Goal: Task Accomplishment & Management: Manage account settings

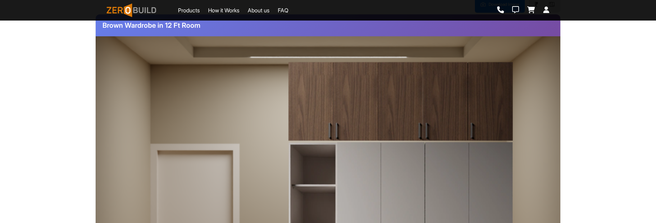
scroll to position [73, 0]
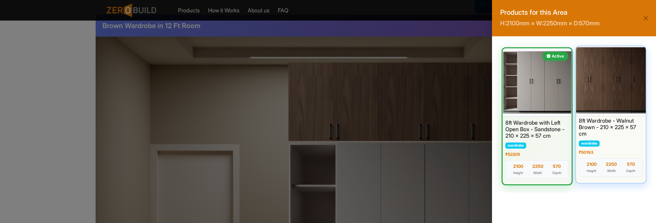
click at [607, 80] on div at bounding box center [611, 80] width 73 height 72
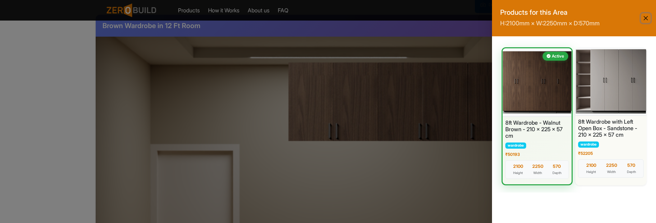
click at [646, 18] on button "Close" at bounding box center [646, 18] width 10 height 10
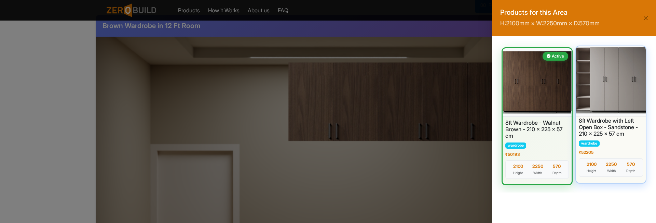
click at [623, 81] on div at bounding box center [611, 80] width 73 height 72
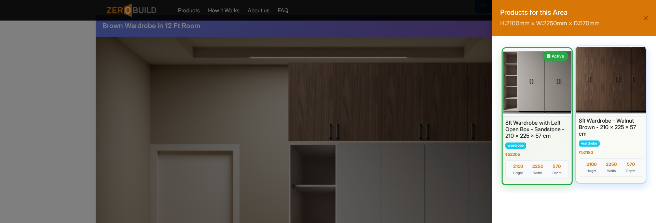
click at [609, 99] on div at bounding box center [611, 80] width 73 height 72
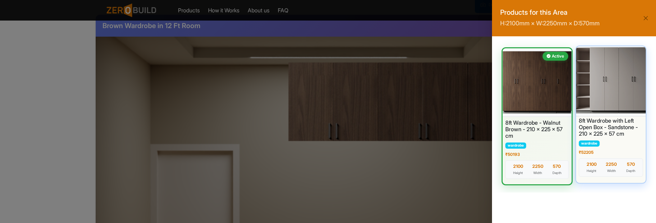
click at [619, 86] on div at bounding box center [611, 80] width 73 height 72
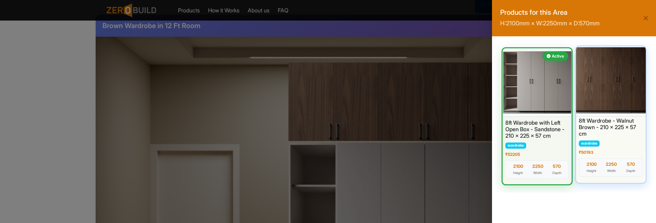
click at [610, 77] on div at bounding box center [611, 80] width 73 height 72
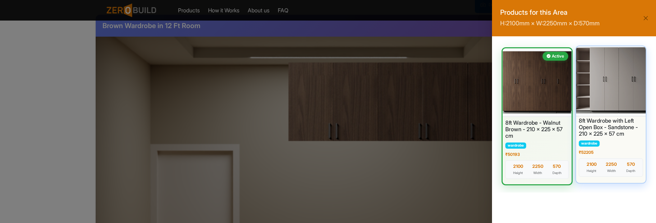
click at [614, 87] on div at bounding box center [611, 80] width 73 height 72
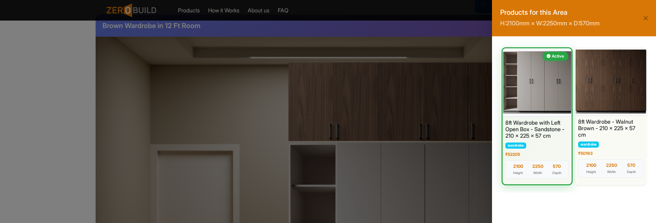
scroll to position [0, 0]
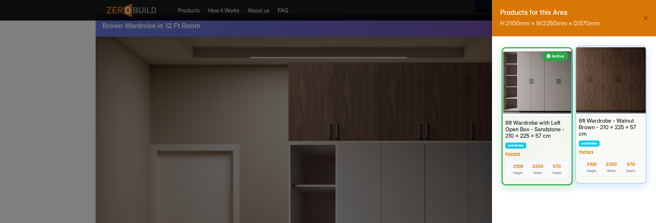
click at [626, 83] on div at bounding box center [611, 80] width 73 height 72
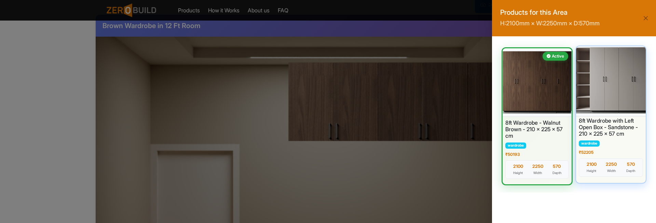
click at [616, 87] on div at bounding box center [611, 80] width 73 height 72
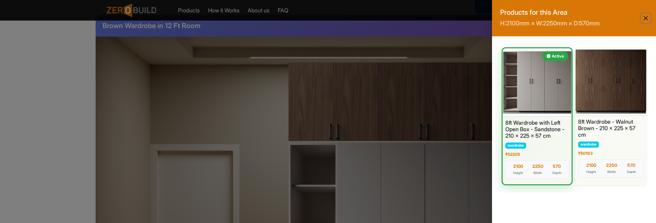
click at [647, 21] on button "Close" at bounding box center [646, 18] width 10 height 10
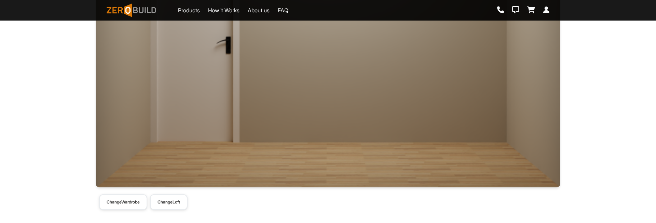
scroll to position [285, 0]
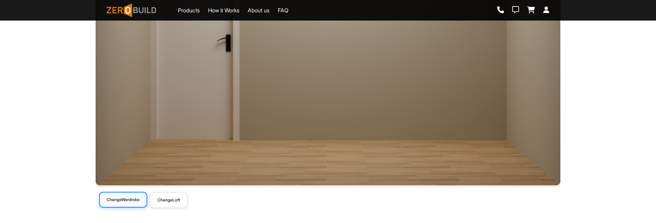
click at [125, 198] on button "Change Wardrobe" at bounding box center [123, 199] width 48 height 16
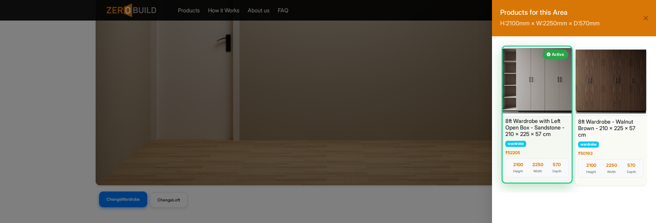
click at [537, 89] on div at bounding box center [537, 81] width 72 height 72
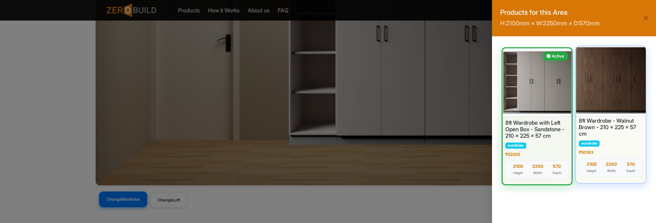
click at [641, 96] on div at bounding box center [611, 80] width 73 height 72
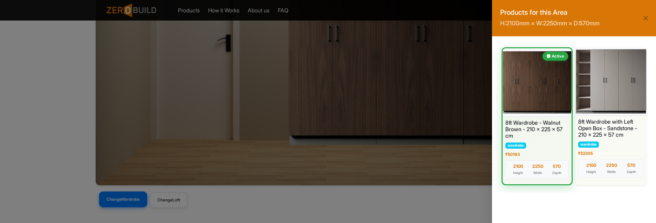
scroll to position [147, 0]
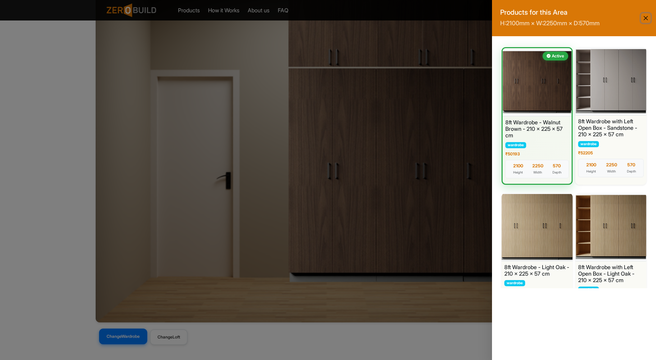
click at [647, 16] on button "Close" at bounding box center [646, 18] width 10 height 10
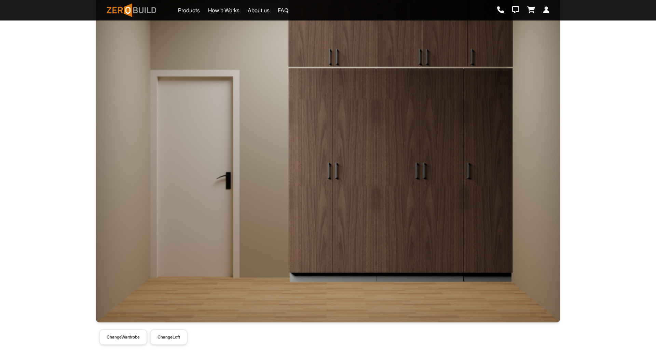
click at [171, 222] on button "Change Loft" at bounding box center [169, 338] width 38 height 16
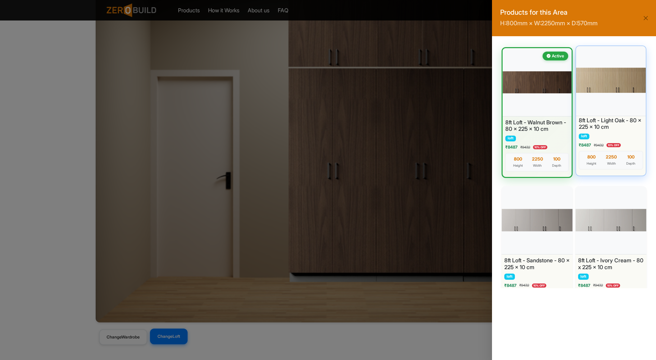
click at [598, 83] on div at bounding box center [611, 80] width 73 height 72
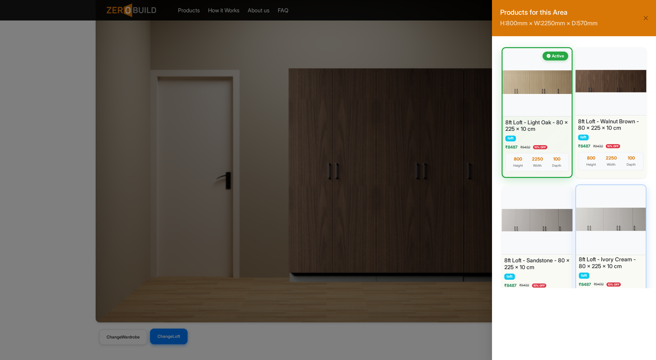
click at [624, 222] on div at bounding box center [611, 220] width 73 height 72
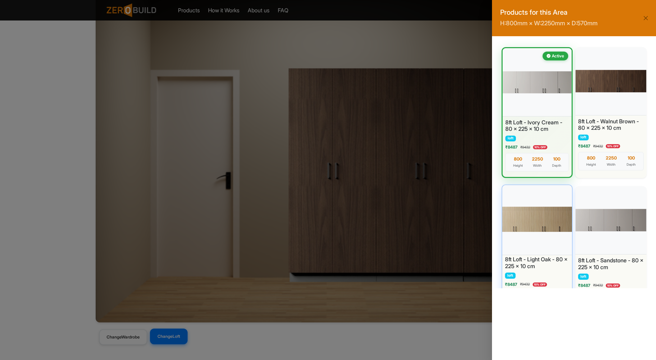
click at [550, 222] on div at bounding box center [537, 220] width 73 height 72
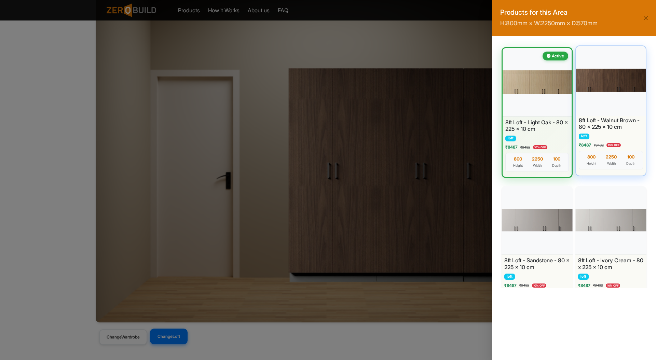
click at [598, 78] on div at bounding box center [611, 80] width 73 height 72
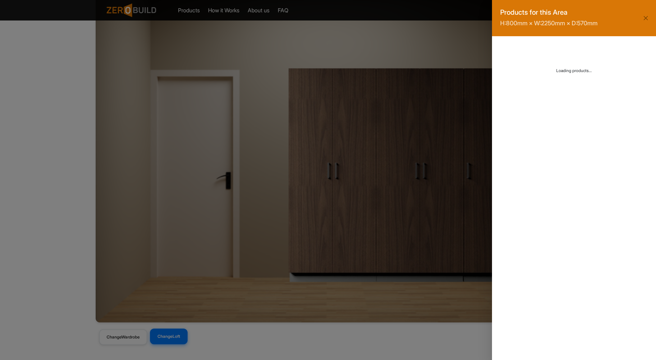
click at [598, 78] on div "Loading... Loading products..." at bounding box center [574, 65] width 148 height 43
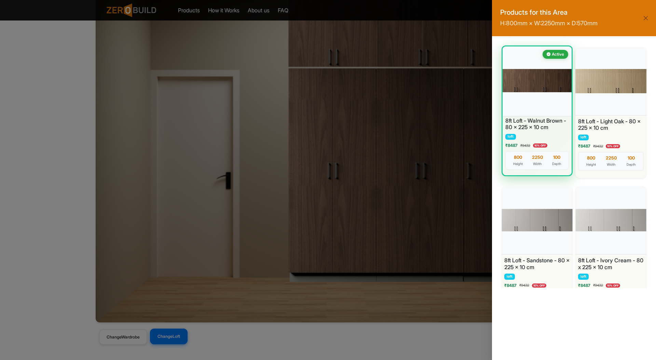
click at [588, 82] on div at bounding box center [638, 95] width 100 height 100
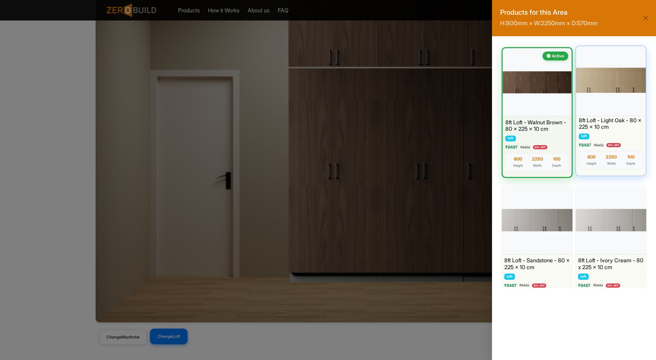
click at [621, 222] on div at bounding box center [633, 275] width 102 height 102
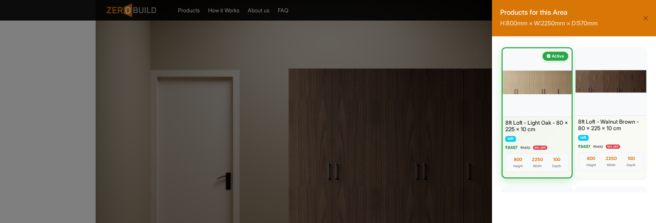
scroll to position [0, 0]
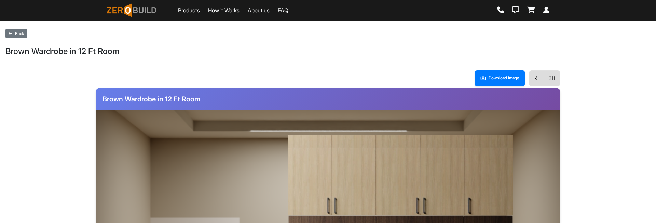
scroll to position [147, 0]
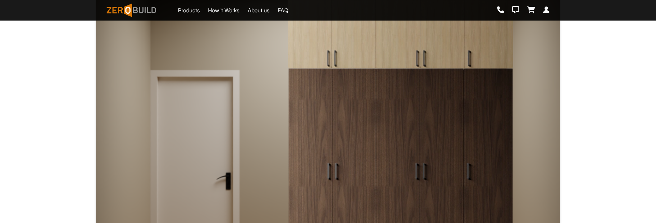
click at [378, 28] on img at bounding box center [400, 28] width 225 height 80
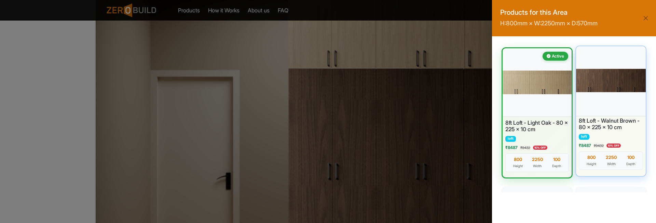
click at [619, 81] on div at bounding box center [611, 80] width 73 height 72
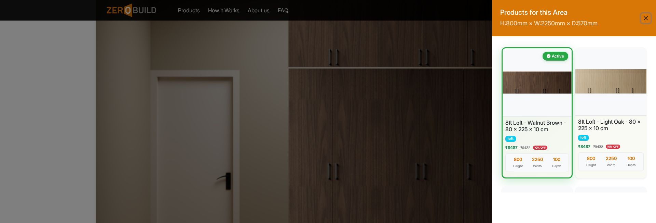
click at [646, 15] on button "Close" at bounding box center [646, 18] width 10 height 10
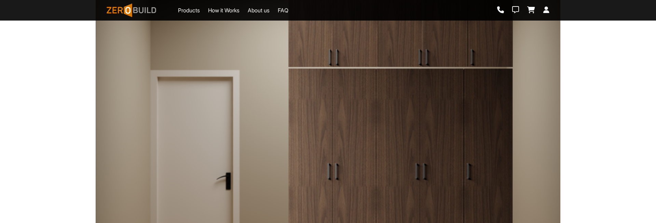
click at [442, 142] on img at bounding box center [400, 175] width 225 height 215
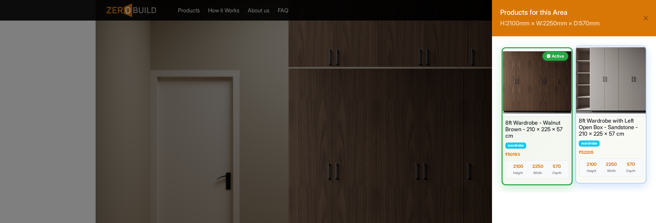
click at [606, 95] on div at bounding box center [611, 80] width 73 height 72
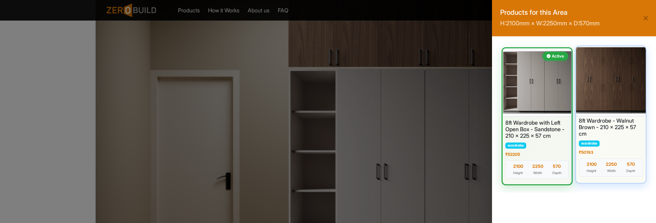
click at [615, 83] on div at bounding box center [611, 80] width 73 height 72
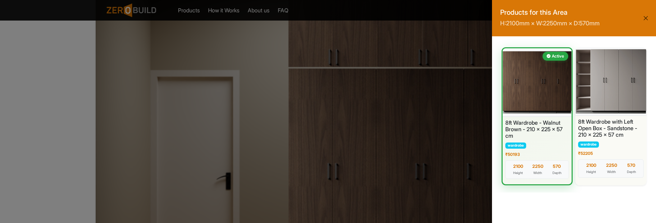
click at [645, 14] on button "Close" at bounding box center [646, 18] width 10 height 10
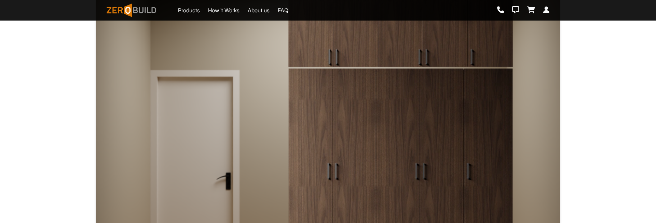
click at [470, 50] on img at bounding box center [400, 28] width 225 height 80
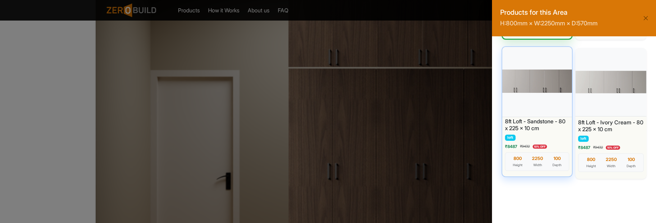
scroll to position [138, 0]
click at [527, 89] on div at bounding box center [537, 82] width 73 height 72
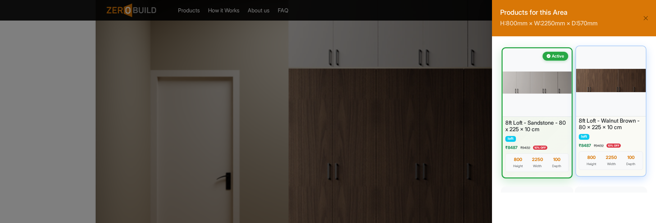
click at [622, 86] on div at bounding box center [611, 80] width 73 height 72
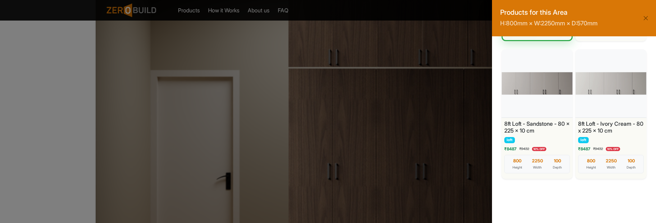
click at [404, 153] on div "Products for this Area H: 800 mm × W: 2250 mm × D: 570 mm Active 8ft Loft - Wal…" at bounding box center [328, 111] width 656 height 223
click at [646, 20] on button "Close" at bounding box center [646, 18] width 10 height 10
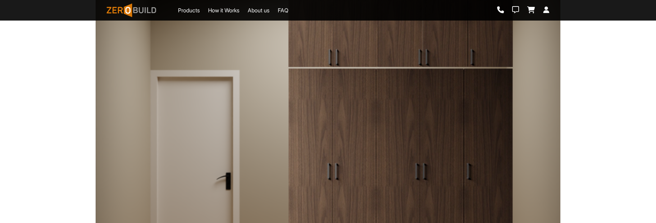
click at [403, 127] on img at bounding box center [400, 175] width 225 height 215
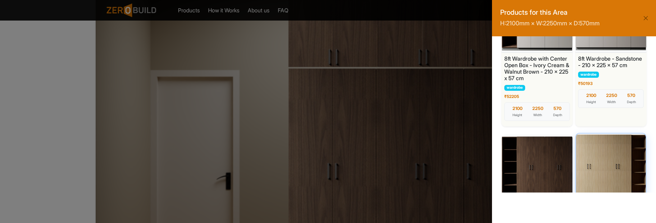
scroll to position [815, 0]
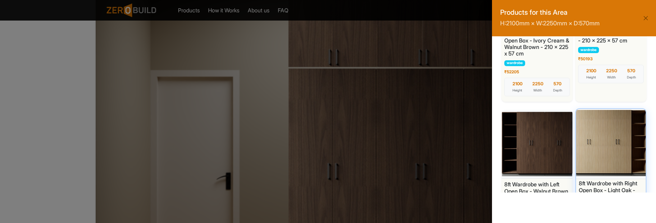
click at [612, 147] on div at bounding box center [611, 143] width 73 height 72
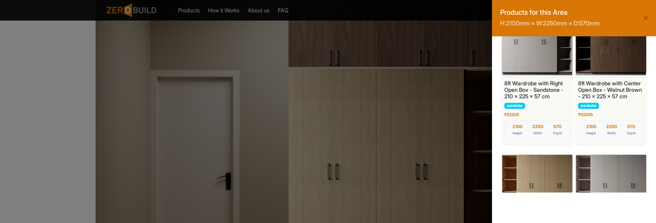
scroll to position [606, 0]
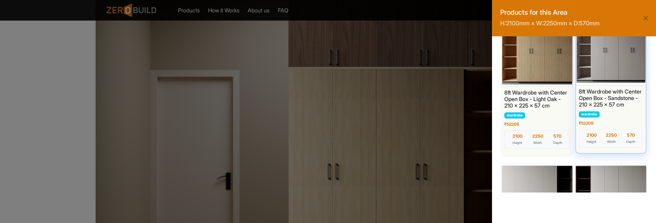
click at [619, 108] on h6 "8ft Wardrobe with Center Open Box - Sandstone - 210 x 225 x 57 cm" at bounding box center [611, 98] width 64 height 20
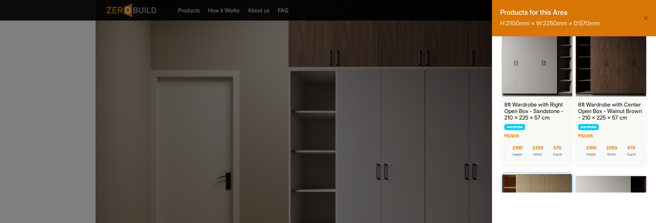
scroll to position [512, 0]
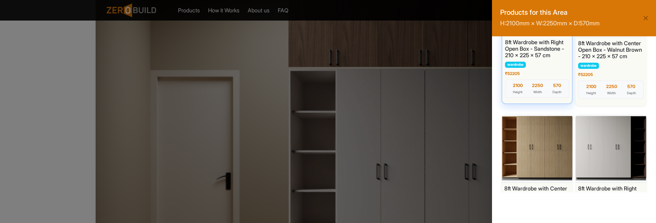
click at [555, 104] on div "8ft Wardrobe with Right Open Box - Sandstone - 210 x 225 x 57 cm wardrobe ₹ 522…" at bounding box center [538, 69] width 70 height 67
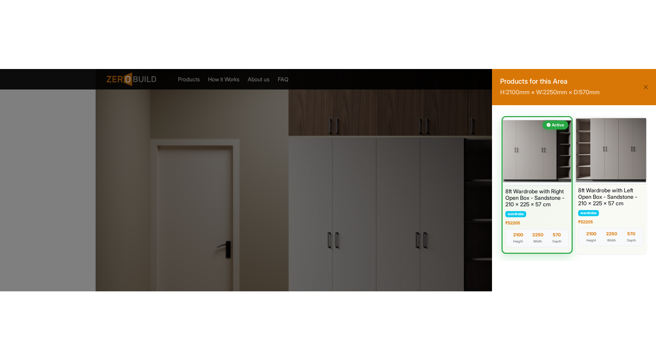
scroll to position [134, 0]
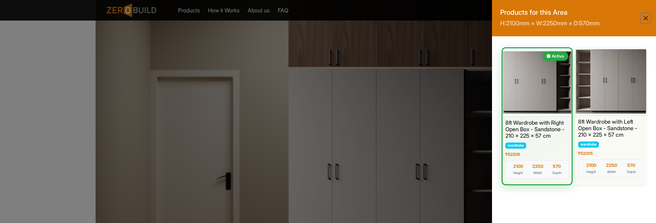
click at [646, 19] on button "Close" at bounding box center [646, 18] width 10 height 10
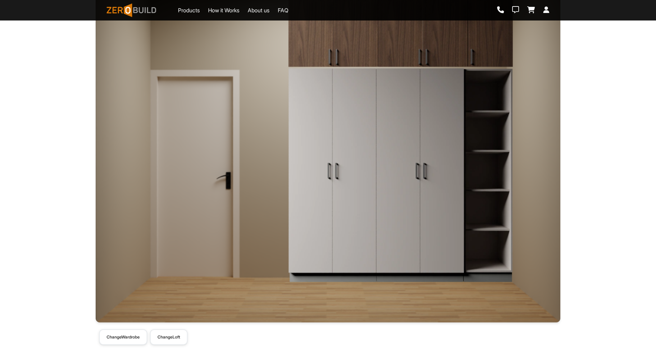
click at [636, 189] on div "Download Image ₹ Brown Wardrobe in 12 Ft Room Change Wardrobe Change Loft" at bounding box center [327, 134] width 645 height 436
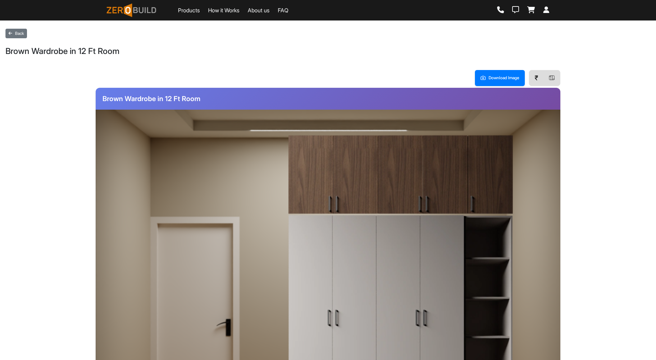
click at [391, 259] on img at bounding box center [400, 322] width 225 height 215
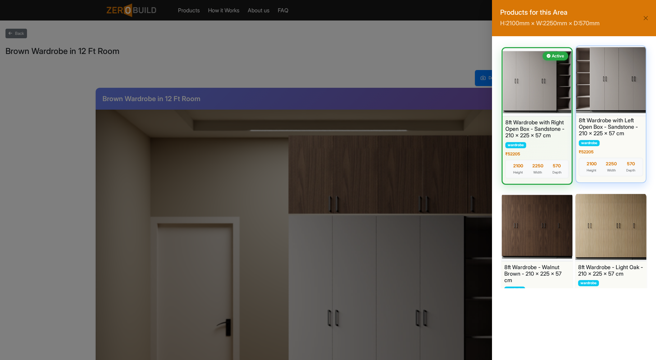
click at [613, 88] on div at bounding box center [611, 80] width 73 height 72
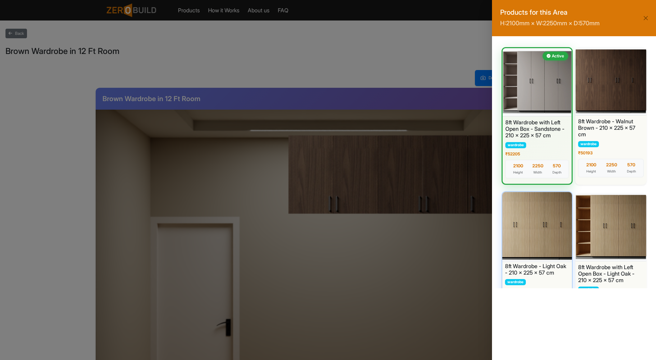
click at [533, 235] on div at bounding box center [537, 226] width 73 height 72
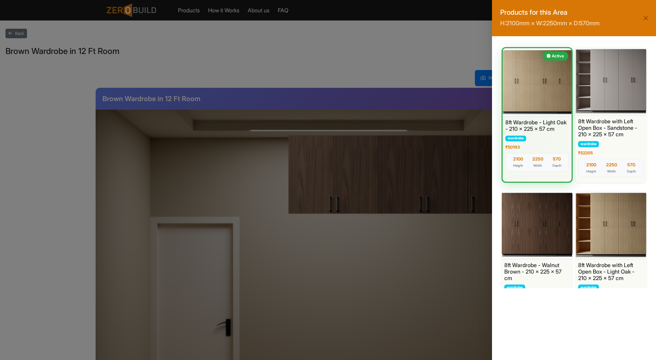
click at [35, 236] on div "Products for this Area H: 2100 mm × W: 2250 mm × D: 570 mm Active 8ft Wardrobe …" at bounding box center [328, 180] width 656 height 360
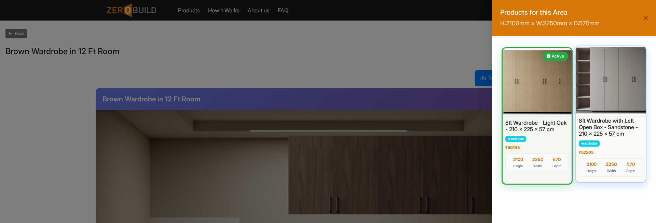
click at [610, 54] on div at bounding box center [611, 80] width 73 height 72
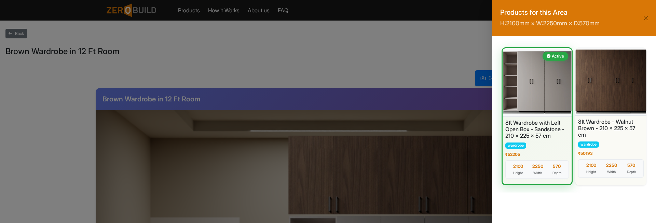
scroll to position [305, 0]
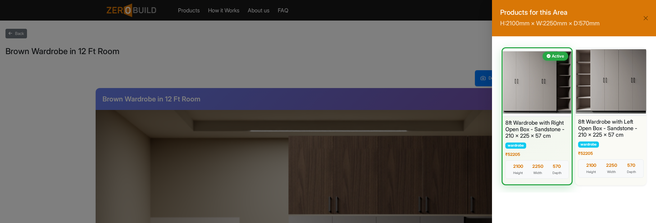
scroll to position [0, 0]
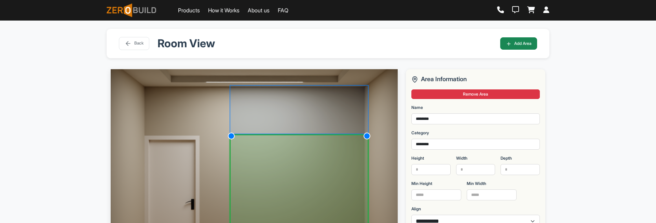
select select "*"
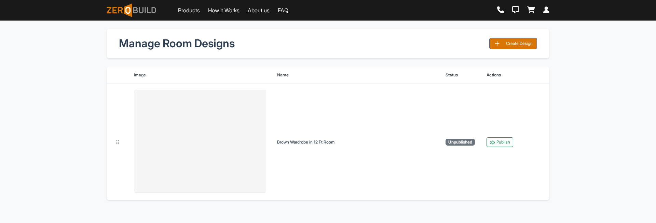
scroll to position [21, 0]
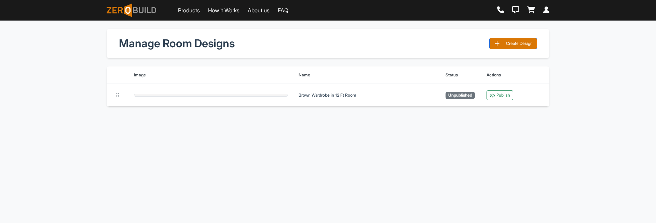
scroll to position [21, 0]
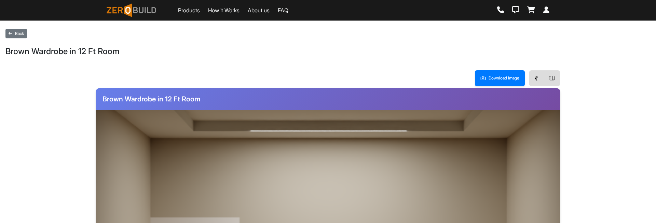
scroll to position [285, 0]
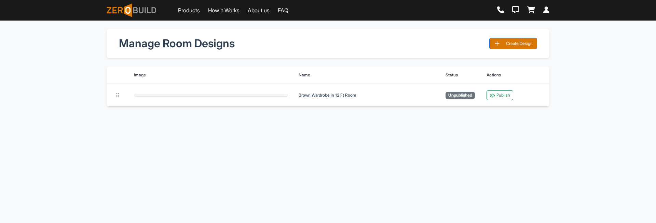
scroll to position [21, 0]
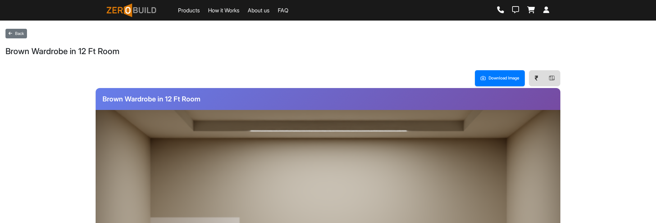
scroll to position [285, 0]
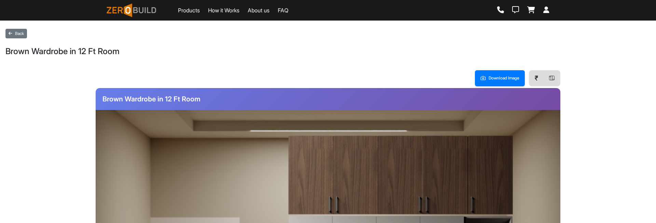
scroll to position [285, 0]
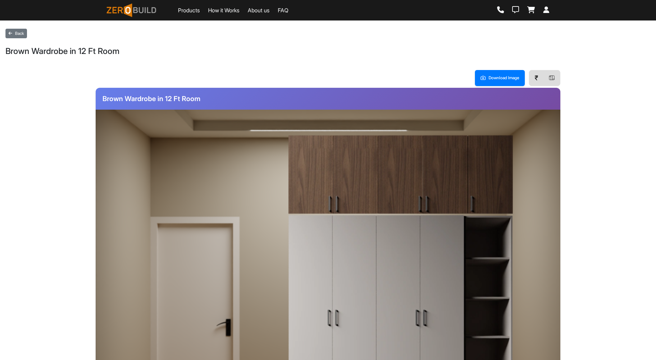
click at [409, 276] on img at bounding box center [400, 322] width 225 height 215
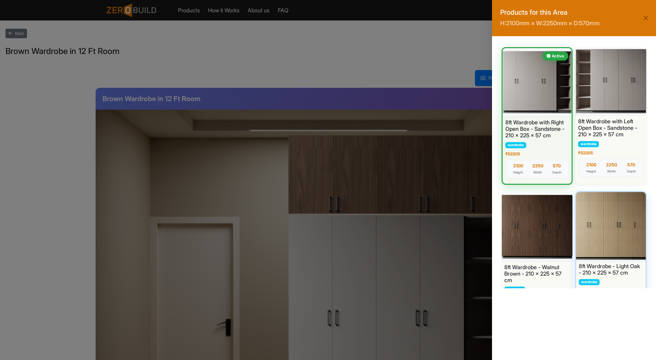
click at [608, 238] on div at bounding box center [611, 226] width 73 height 72
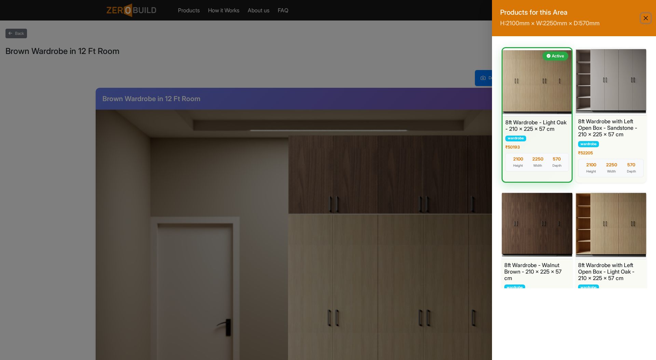
click at [648, 19] on button "Close" at bounding box center [646, 18] width 10 height 10
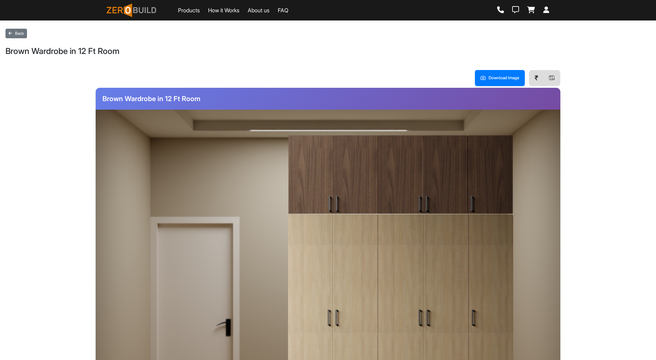
click at [425, 278] on img at bounding box center [400, 322] width 225 height 215
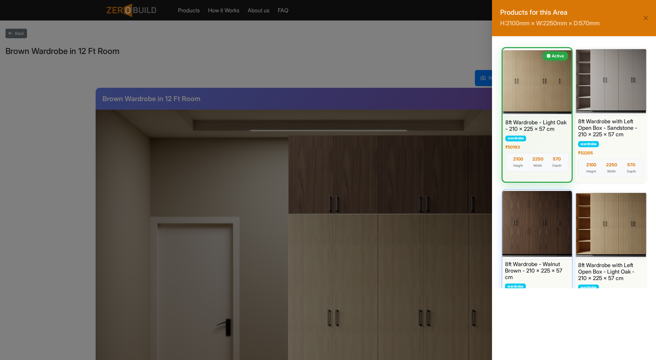
click at [542, 231] on div at bounding box center [537, 224] width 73 height 72
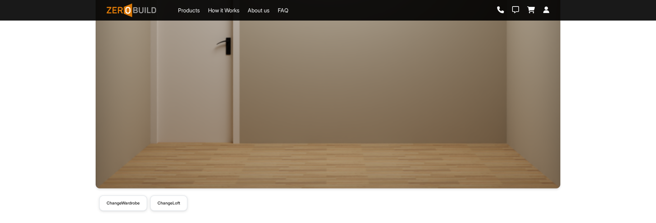
scroll to position [285, 0]
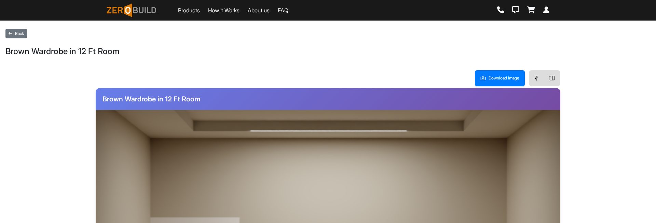
scroll to position [285, 0]
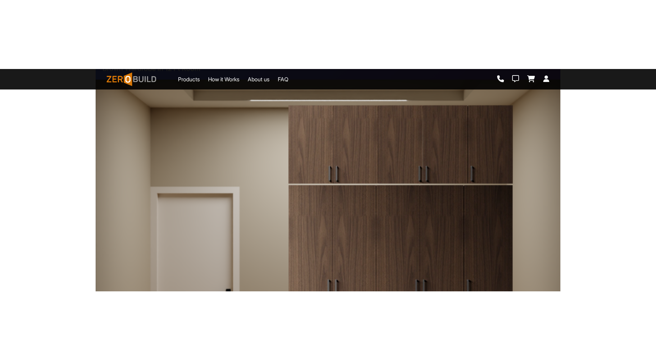
scroll to position [93, 0]
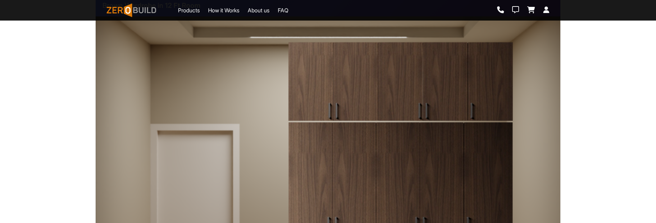
click at [597, 116] on div "Download Image ₹ Brown Wardrobe in 12 Ft Room Change Wardrobe Change Loft" at bounding box center [327, 188] width 645 height 436
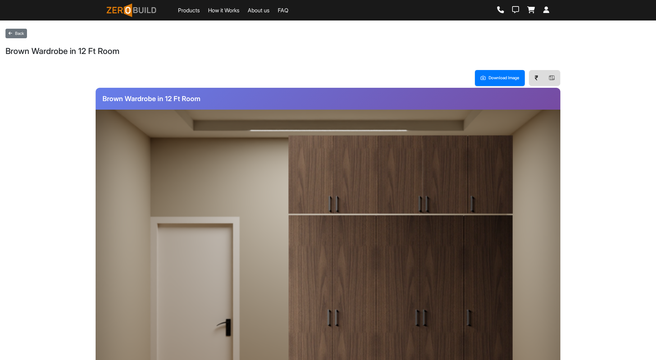
scroll to position [86, 0]
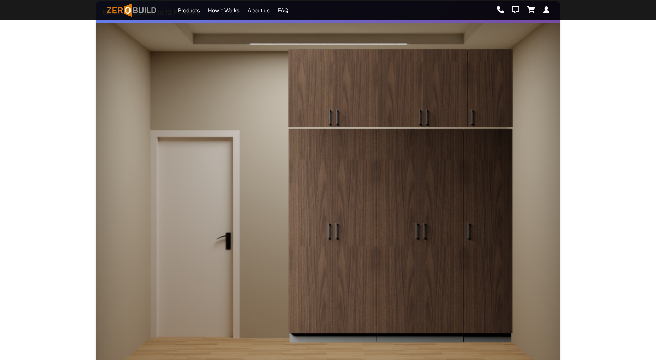
click at [602, 145] on div "Download Image ₹ Brown Wardrobe in 12 Ft Room Change Wardrobe Change Loft" at bounding box center [327, 195] width 645 height 436
click at [376, 210] on img at bounding box center [400, 235] width 225 height 215
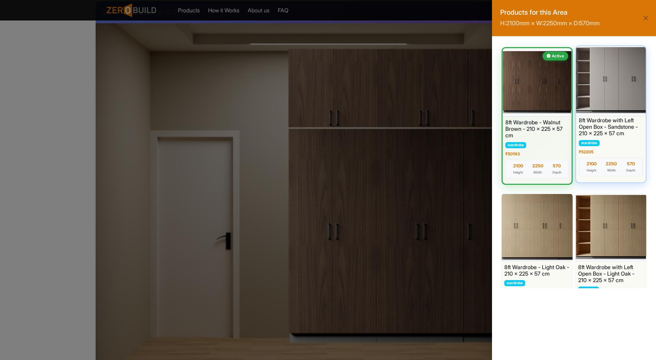
click at [616, 68] on div at bounding box center [611, 80] width 73 height 72
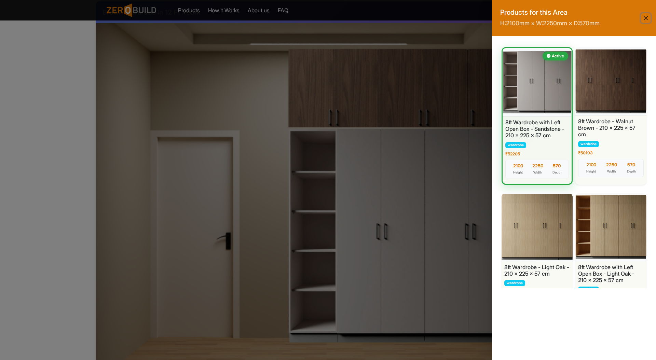
click at [648, 16] on button "Close" at bounding box center [646, 18] width 10 height 10
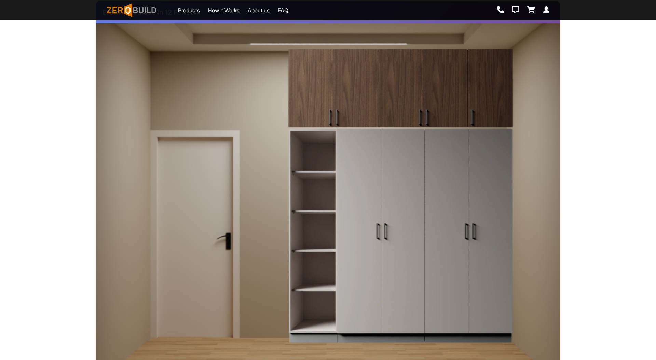
click at [428, 197] on img at bounding box center [400, 235] width 225 height 215
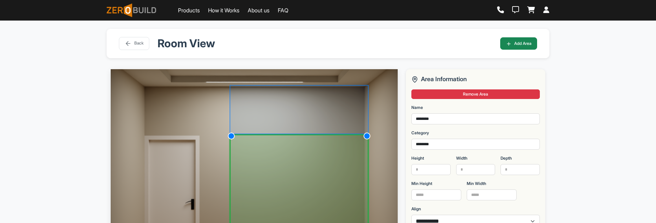
select select "*"
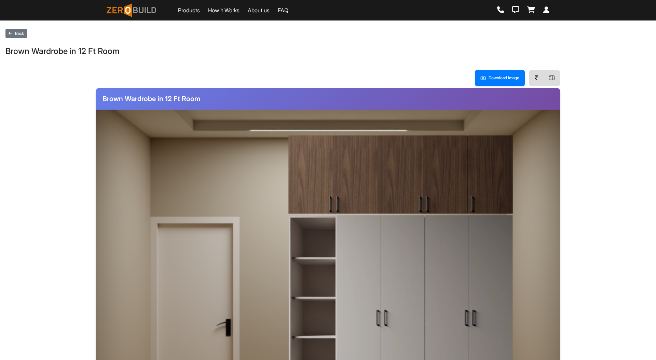
click at [405, 246] on img at bounding box center [400, 322] width 225 height 215
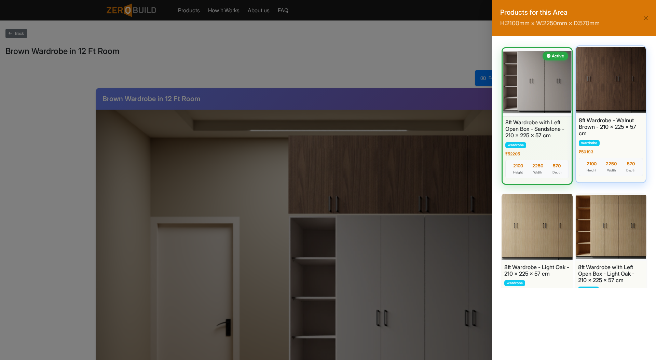
click at [619, 48] on div at bounding box center [611, 80] width 73 height 72
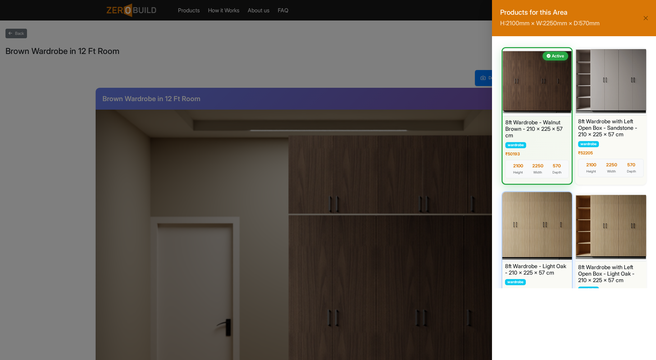
click at [553, 241] on div at bounding box center [537, 226] width 73 height 72
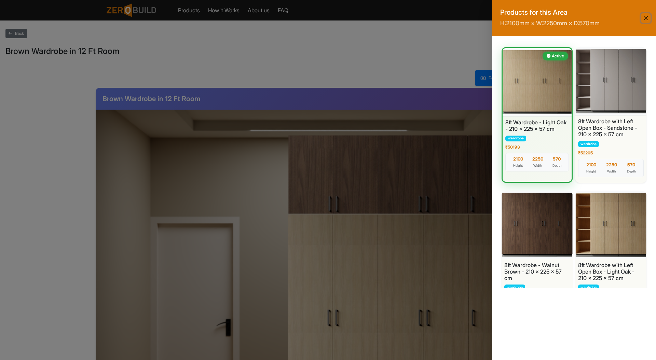
click at [643, 17] on button "Close" at bounding box center [646, 18] width 10 height 10
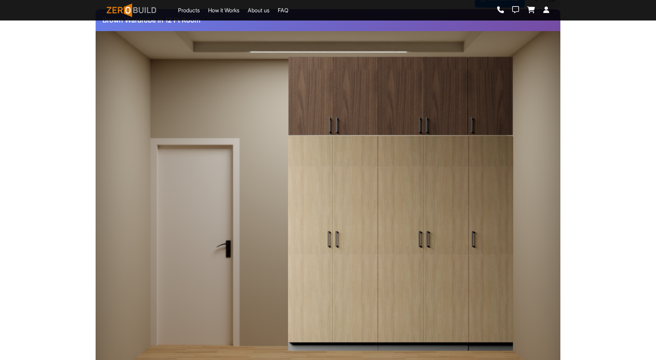
scroll to position [147, 0]
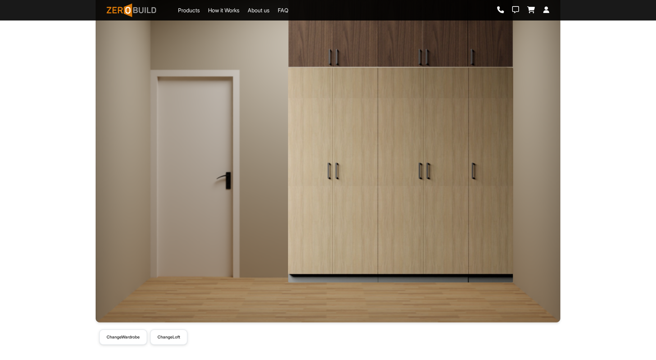
click at [409, 191] on img at bounding box center [400, 175] width 225 height 215
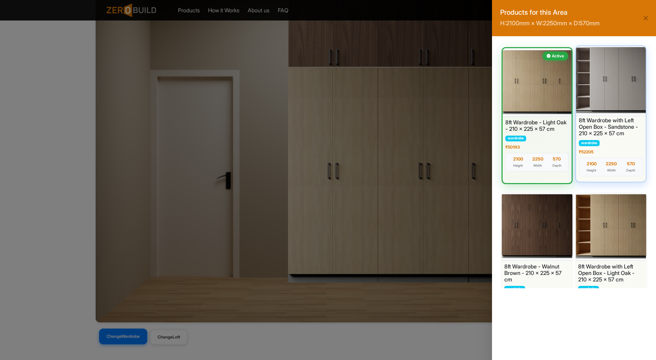
click at [616, 94] on div at bounding box center [611, 80] width 73 height 72
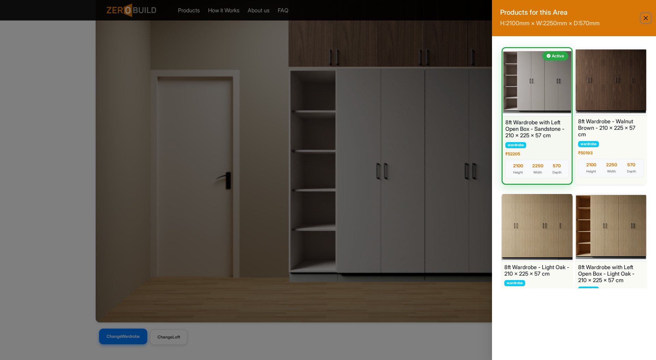
click at [648, 15] on button "Close" at bounding box center [646, 18] width 10 height 10
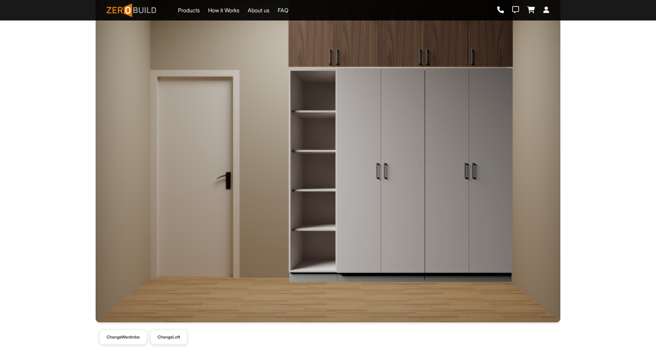
scroll to position [0, 0]
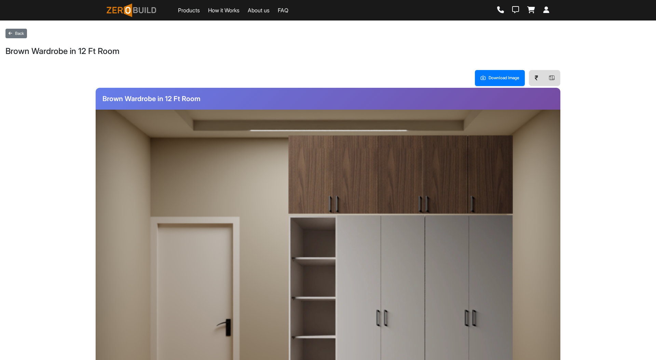
click at [547, 82] on div at bounding box center [552, 77] width 16 height 15
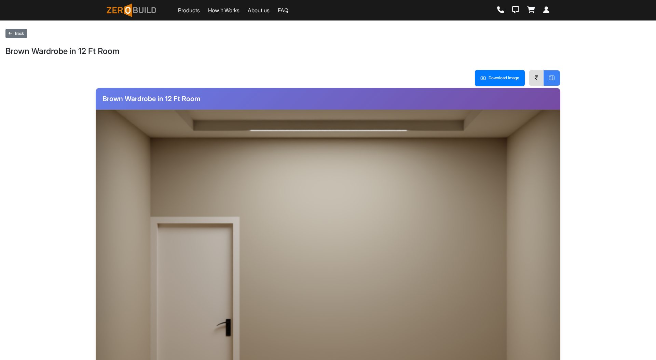
click at [528, 78] on div "Download Image ₹" at bounding box center [328, 78] width 465 height 16
click at [539, 80] on div "₹" at bounding box center [537, 77] width 14 height 15
click at [553, 79] on icon at bounding box center [554, 79] width 2 height 0
click at [535, 81] on div "₹" at bounding box center [537, 77] width 14 height 15
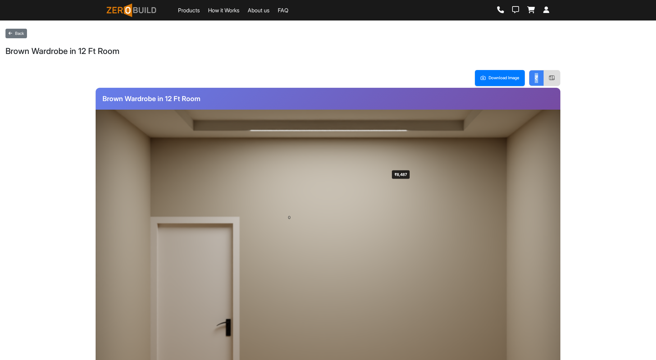
click at [539, 74] on div "₹" at bounding box center [537, 77] width 14 height 15
click at [550, 77] on icon at bounding box center [550, 77] width 2 height 0
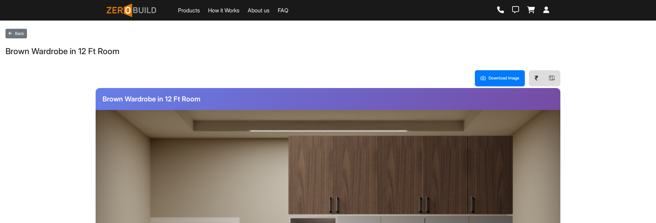
click at [551, 79] on icon at bounding box center [551, 77] width 5 height 5
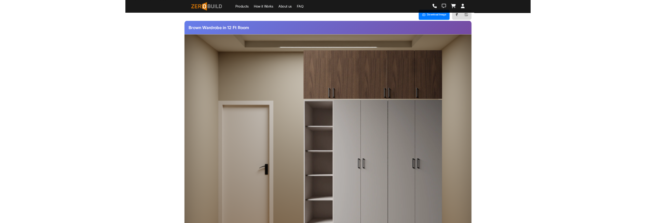
scroll to position [210, 0]
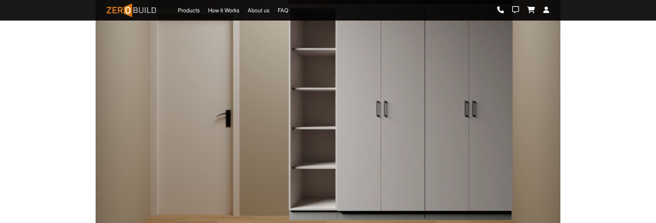
click at [396, 142] on img at bounding box center [400, 112] width 225 height 215
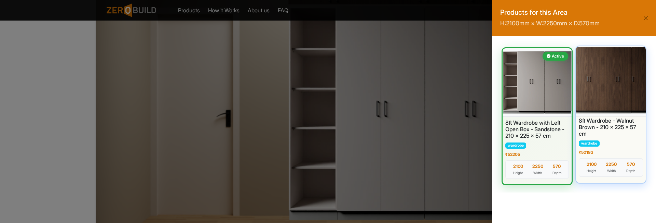
click at [613, 94] on div at bounding box center [611, 80] width 73 height 72
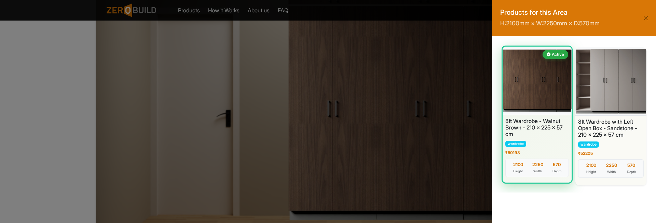
scroll to position [291, 0]
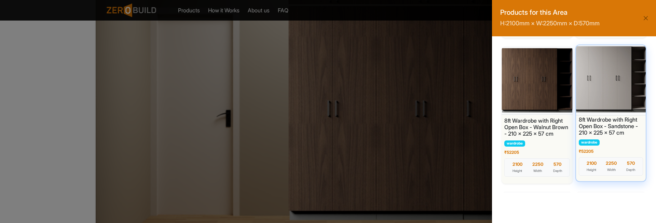
click at [597, 86] on div at bounding box center [611, 79] width 73 height 72
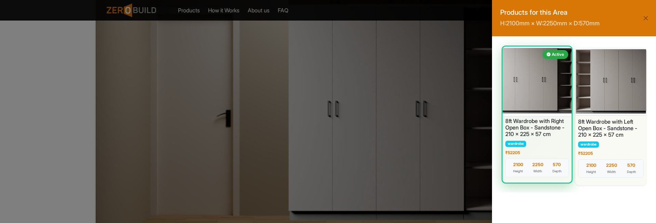
click at [548, 94] on div at bounding box center [537, 81] width 72 height 72
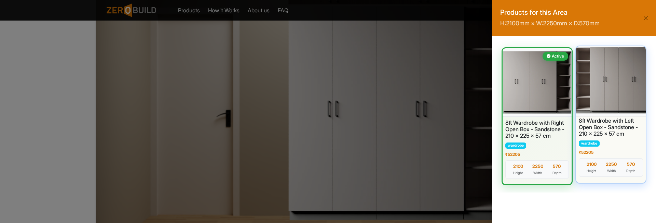
click at [615, 90] on div at bounding box center [611, 80] width 73 height 72
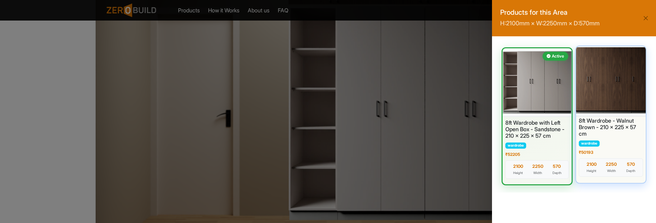
click at [612, 94] on div at bounding box center [611, 80] width 73 height 72
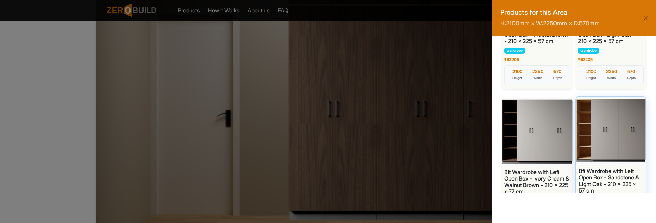
scroll to position [1029, 0]
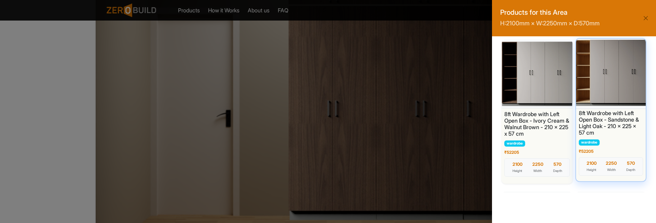
click at [603, 109] on div at bounding box center [611, 73] width 73 height 72
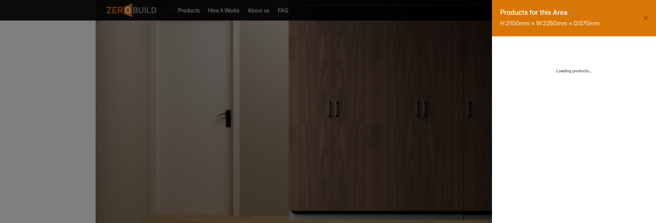
scroll to position [0, 0]
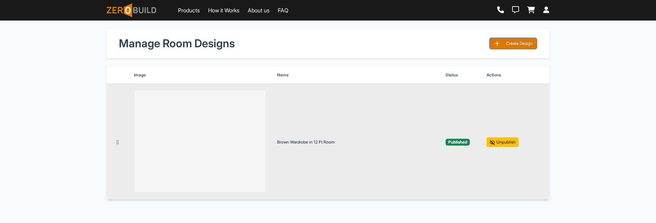
click at [502, 143] on button "Unpublish" at bounding box center [503, 142] width 32 height 10
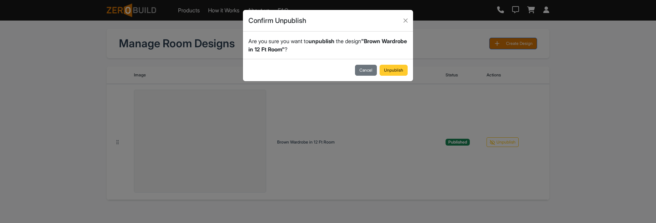
click at [395, 69] on button "Unpublish" at bounding box center [394, 70] width 28 height 11
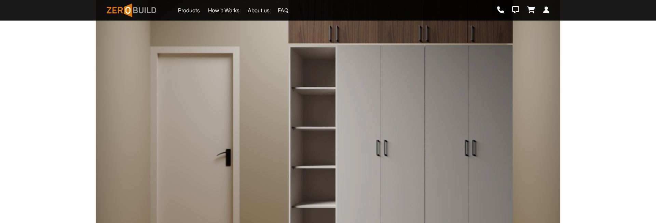
scroll to position [234, 0]
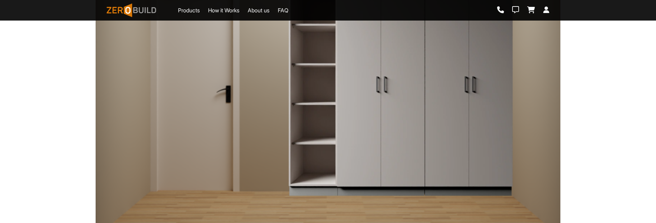
click at [375, 127] on img at bounding box center [400, 88] width 225 height 215
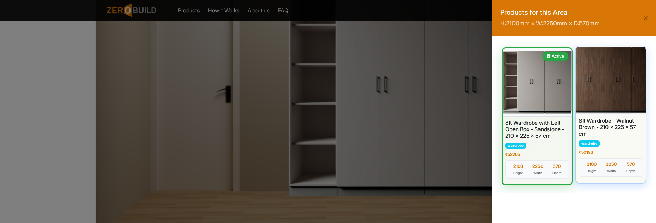
click at [618, 85] on div at bounding box center [611, 80] width 73 height 72
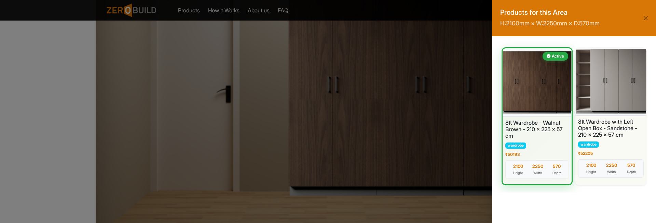
scroll to position [0, 0]
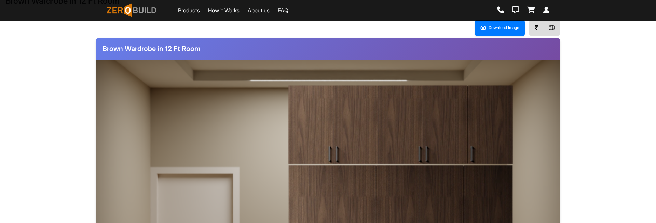
scroll to position [93, 0]
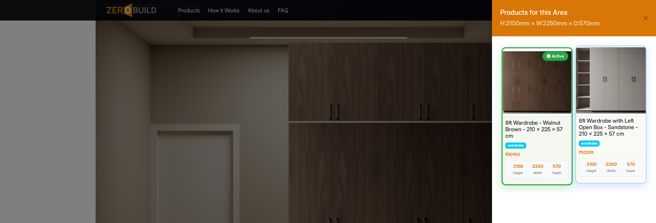
click at [592, 75] on div at bounding box center [611, 80] width 73 height 72
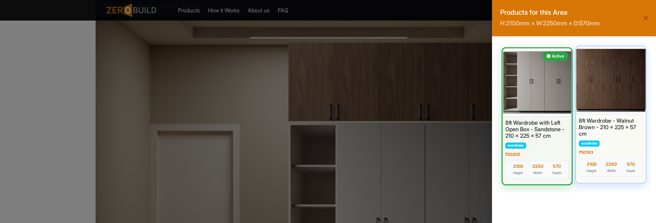
scroll to position [195, 0]
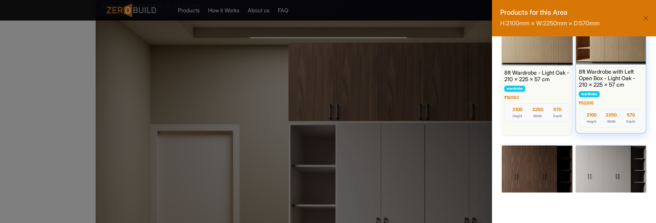
click at [608, 59] on div at bounding box center [611, 32] width 73 height 72
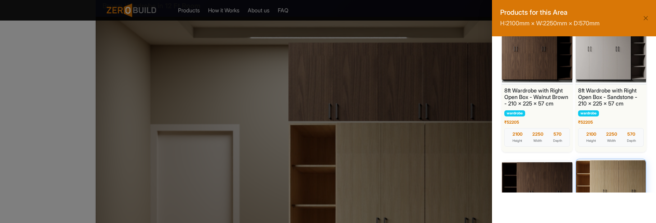
scroll to position [345, 0]
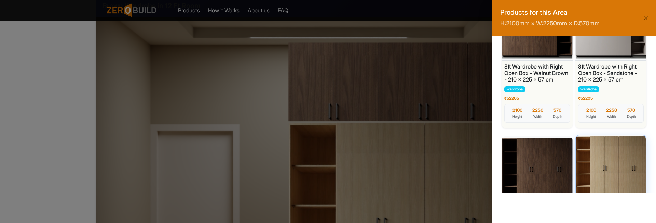
click at [617, 148] on div at bounding box center [658, 177] width 82 height 81
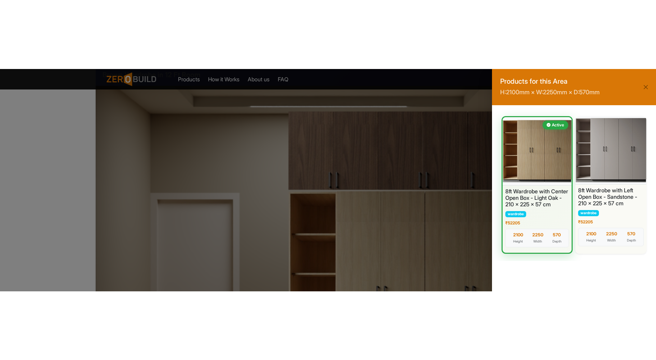
scroll to position [0, 0]
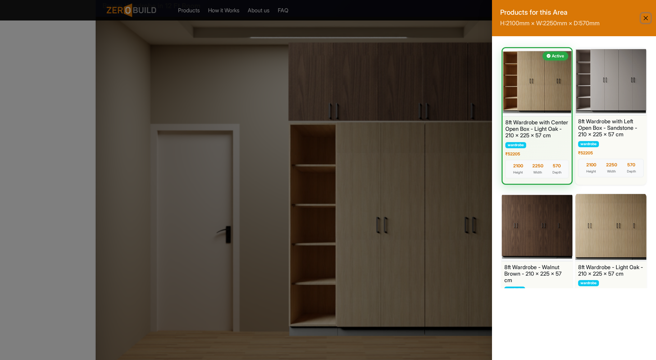
click at [644, 20] on button "Close" at bounding box center [646, 18] width 10 height 10
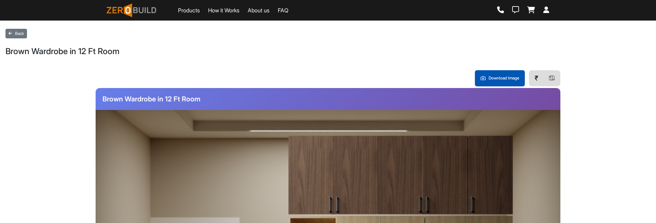
click at [497, 72] on button "Download Image" at bounding box center [500, 78] width 50 height 16
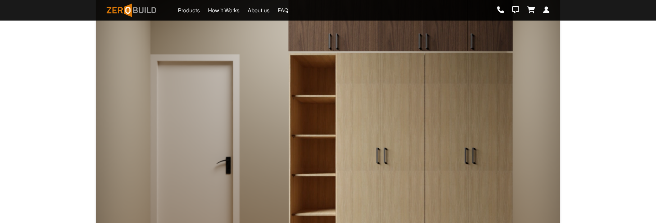
scroll to position [107, 0]
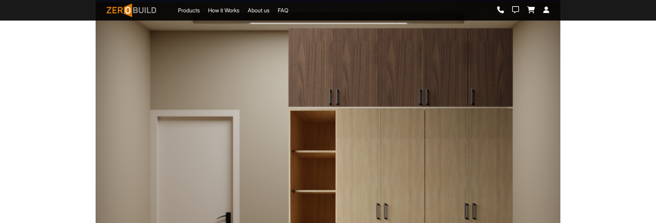
click at [368, 184] on img at bounding box center [400, 214] width 225 height 215
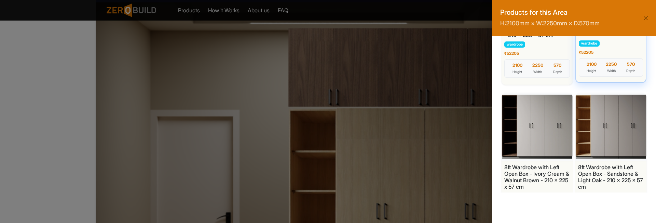
scroll to position [1129, 0]
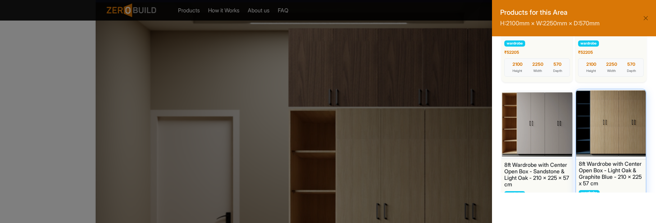
click at [618, 150] on div at bounding box center [611, 124] width 73 height 72
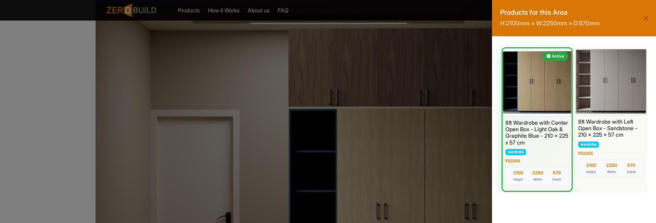
scroll to position [0, 0]
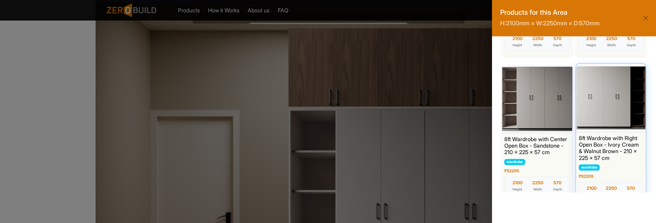
scroll to position [566, 0]
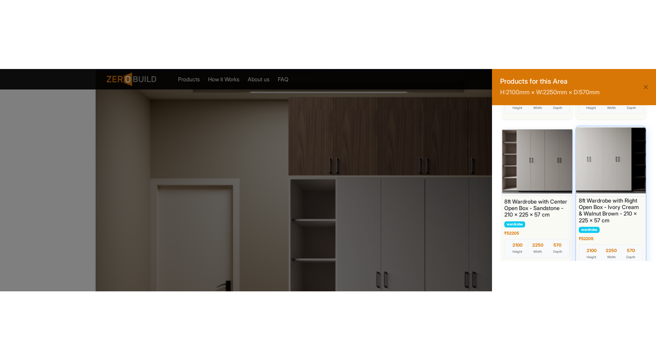
scroll to position [0, 0]
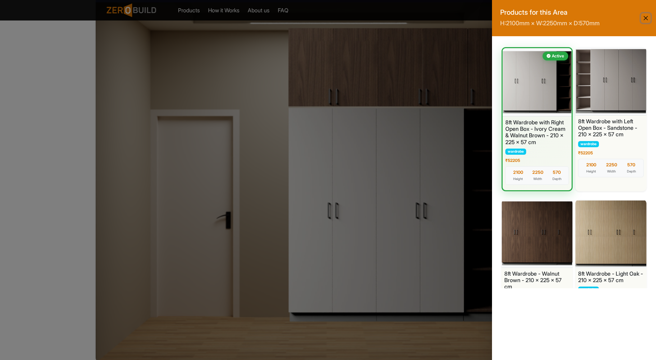
click at [647, 20] on button "Close" at bounding box center [646, 18] width 10 height 10
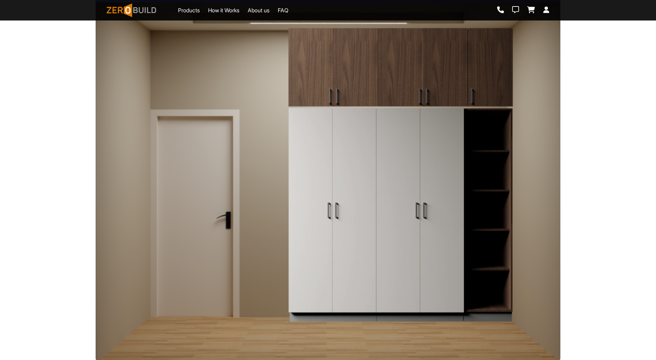
click at [395, 222] on img at bounding box center [400, 214] width 225 height 215
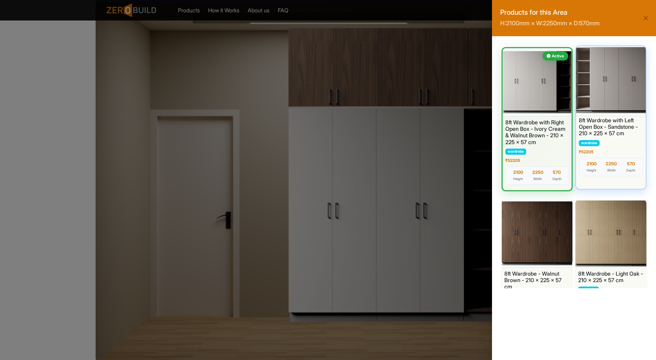
click at [627, 85] on div at bounding box center [611, 80] width 73 height 72
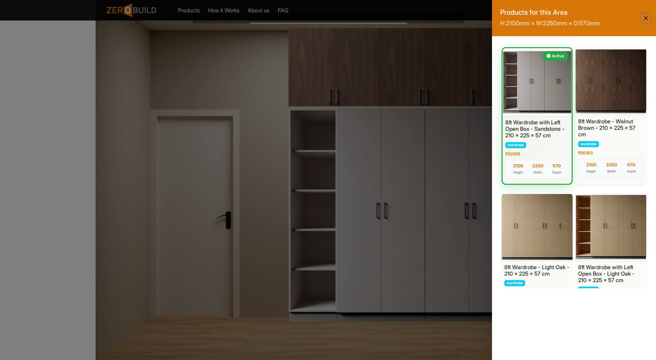
click at [646, 19] on button "Close" at bounding box center [646, 18] width 10 height 10
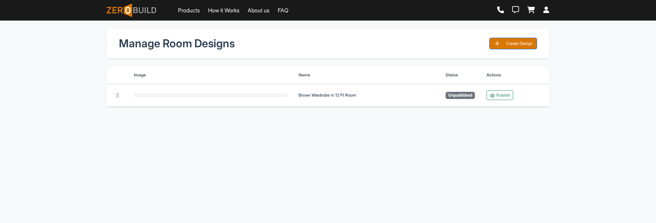
click at [579, 83] on div "Manage Room Designs Create Design Image Name Status Actions Brown Wardrobe in 1…" at bounding box center [328, 132] width 656 height 223
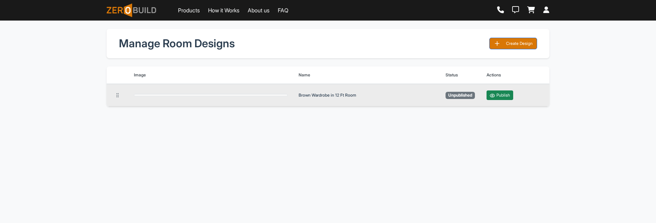
click at [498, 100] on button "Publish" at bounding box center [500, 95] width 27 height 10
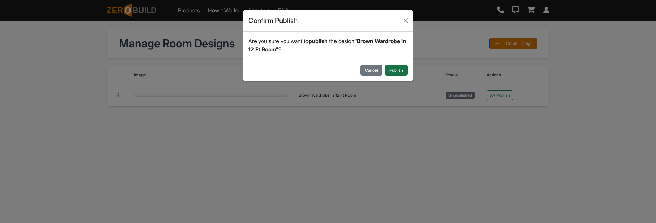
click at [395, 69] on button "Publish" at bounding box center [396, 70] width 23 height 11
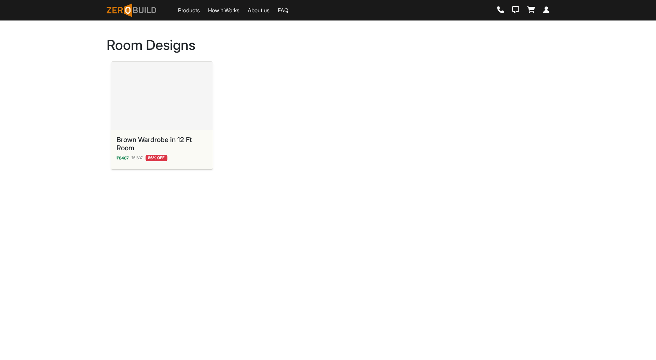
click at [306, 74] on div "Brown Wardrobe in 12 Ft Room ₹ 8487 ₹ 61637 86 % OFF" at bounding box center [328, 120] width 443 height 117
click at [293, 84] on div "Brown Wardrobe in 12 Ft Room ₹ 8487 ₹ 61637 86 % OFF" at bounding box center [328, 120] width 443 height 117
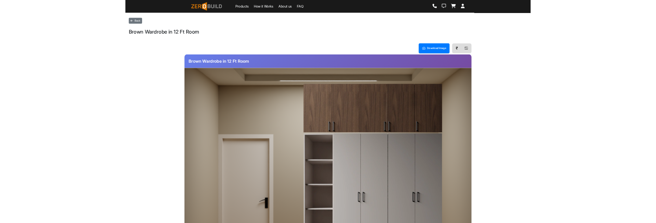
scroll to position [107, 0]
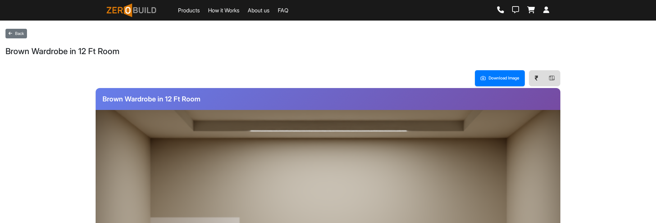
scroll to position [107, 0]
